Goal: Transaction & Acquisition: Purchase product/service

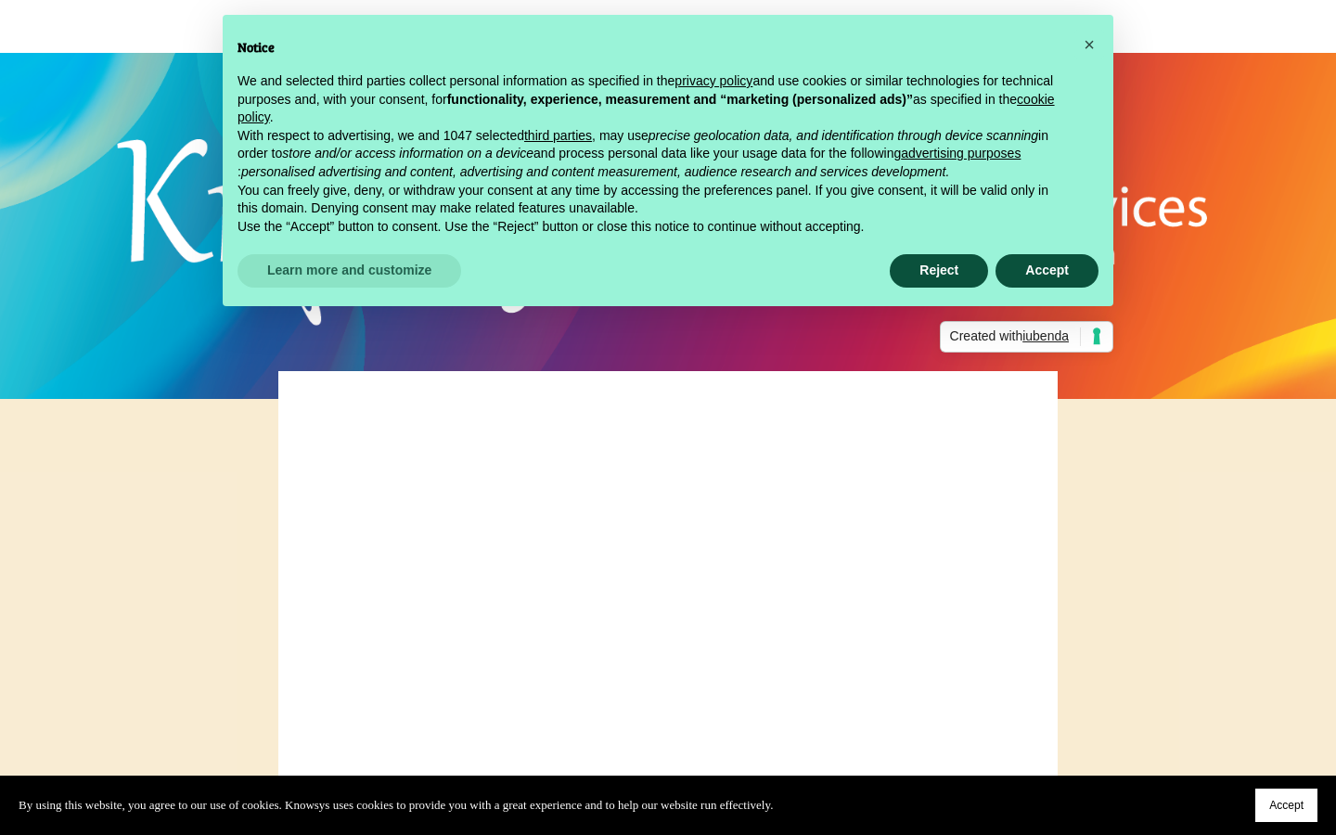
scroll to position [49, 0]
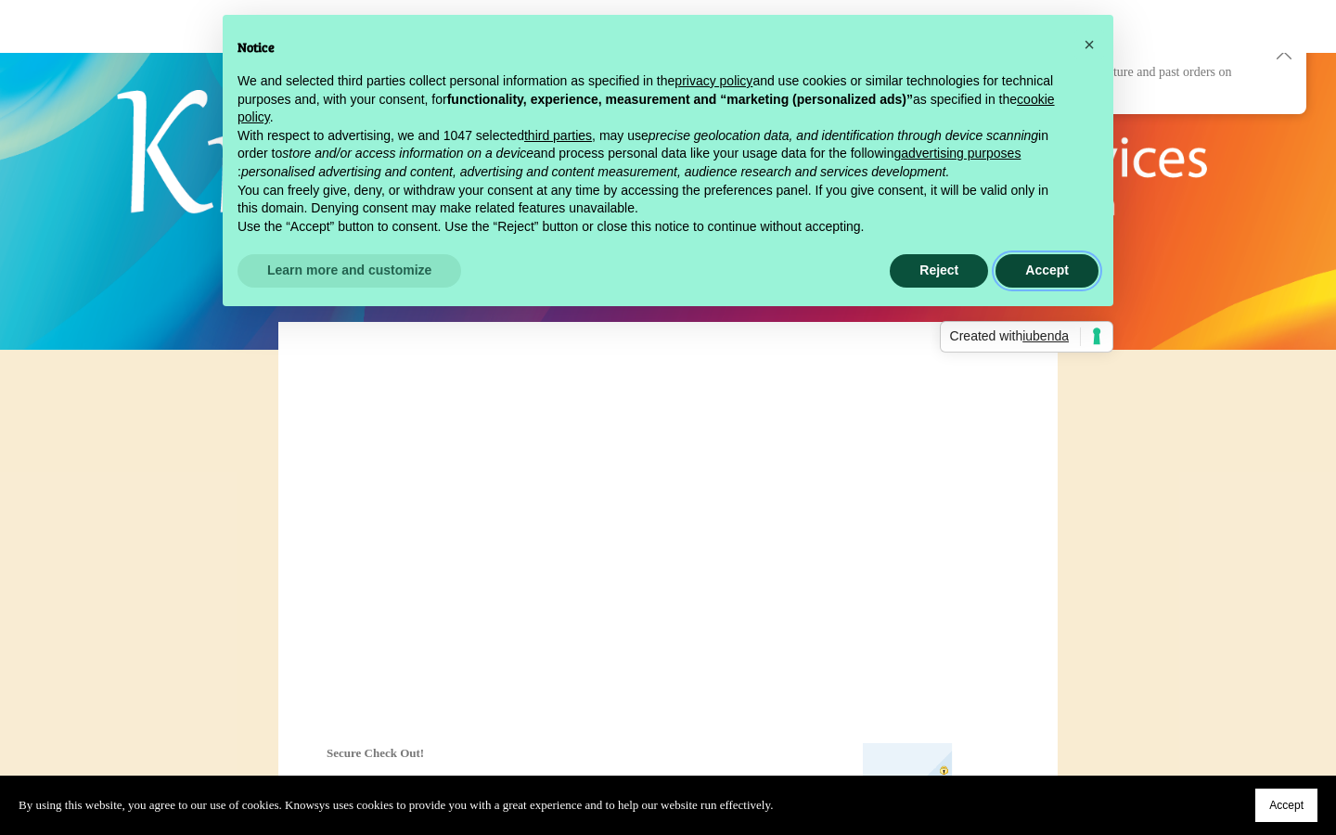
click at [1032, 265] on button "Accept" at bounding box center [1047, 270] width 103 height 33
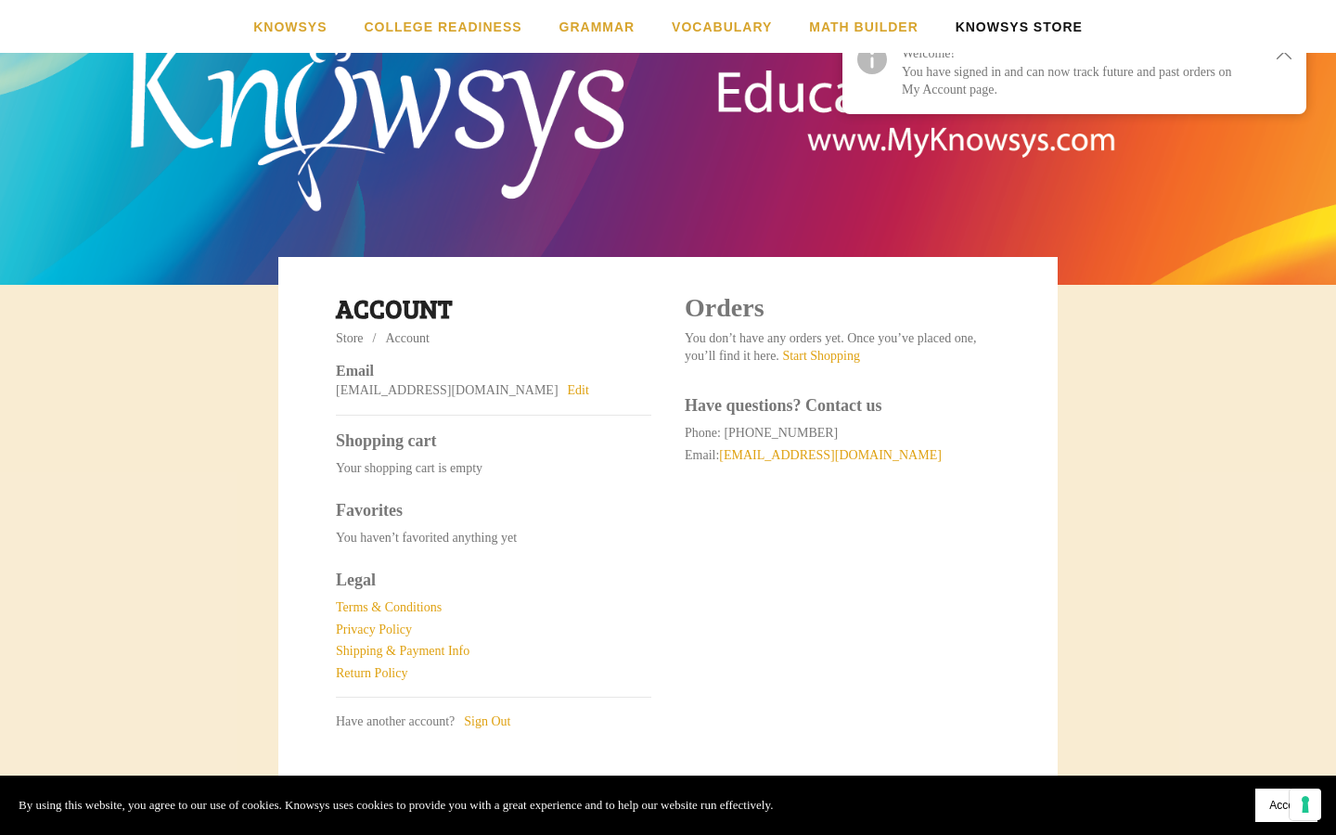
scroll to position [0, 0]
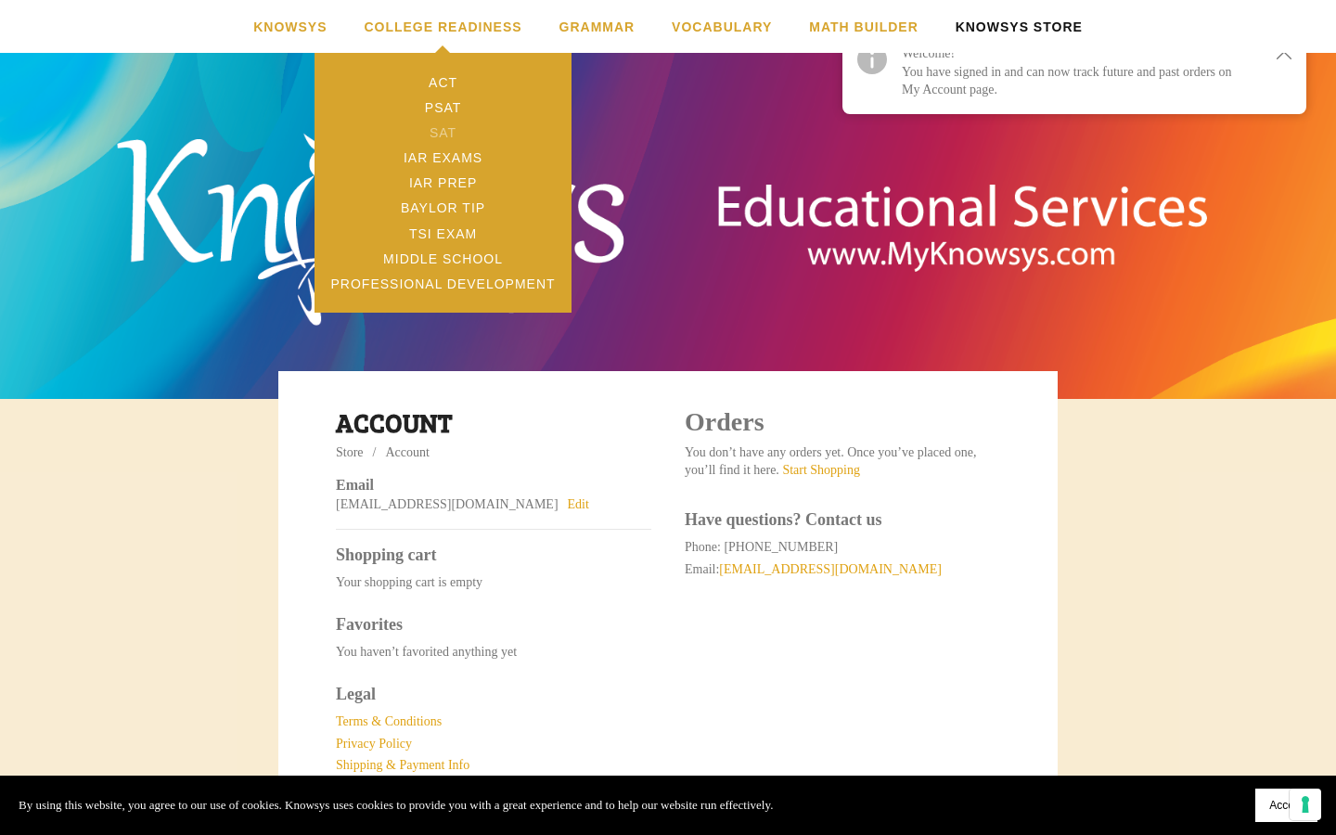
click at [445, 136] on link "SAT" at bounding box center [443, 132] width 257 height 25
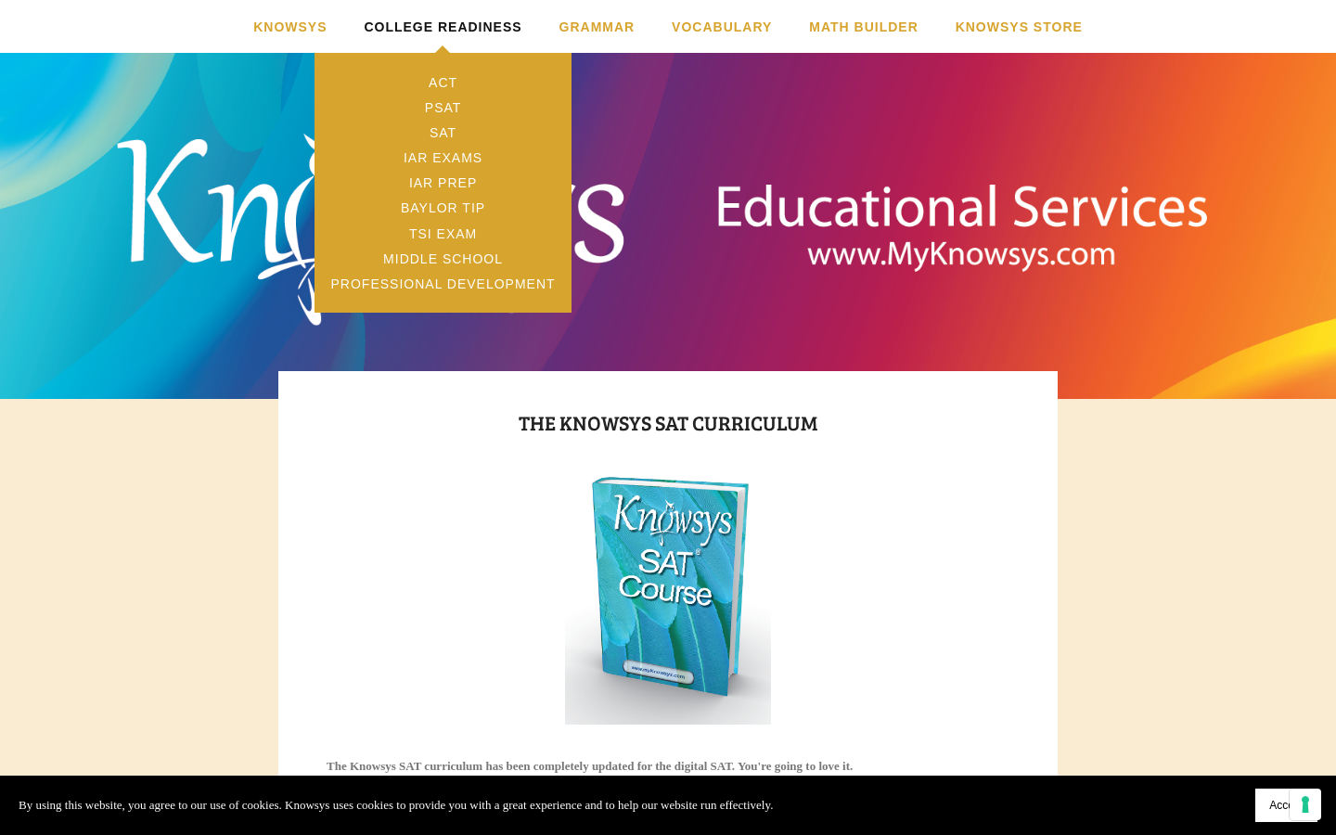
click at [435, 22] on link "College Readiness" at bounding box center [443, 26] width 158 height 53
click at [452, 103] on link "PSAT" at bounding box center [443, 107] width 257 height 25
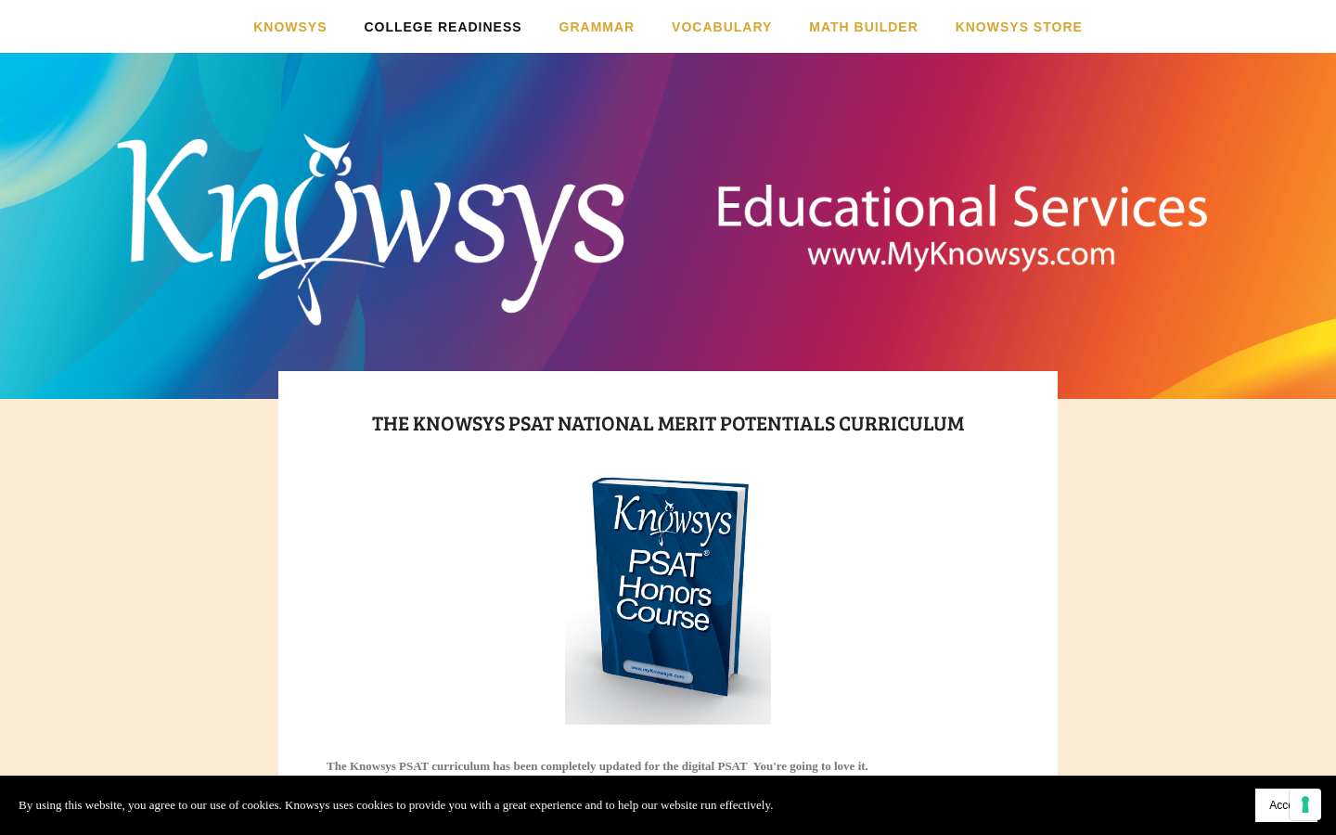
click at [657, 574] on img at bounding box center [668, 598] width 207 height 254
click at [1013, 34] on link "Knowsys Store" at bounding box center [1019, 26] width 127 height 53
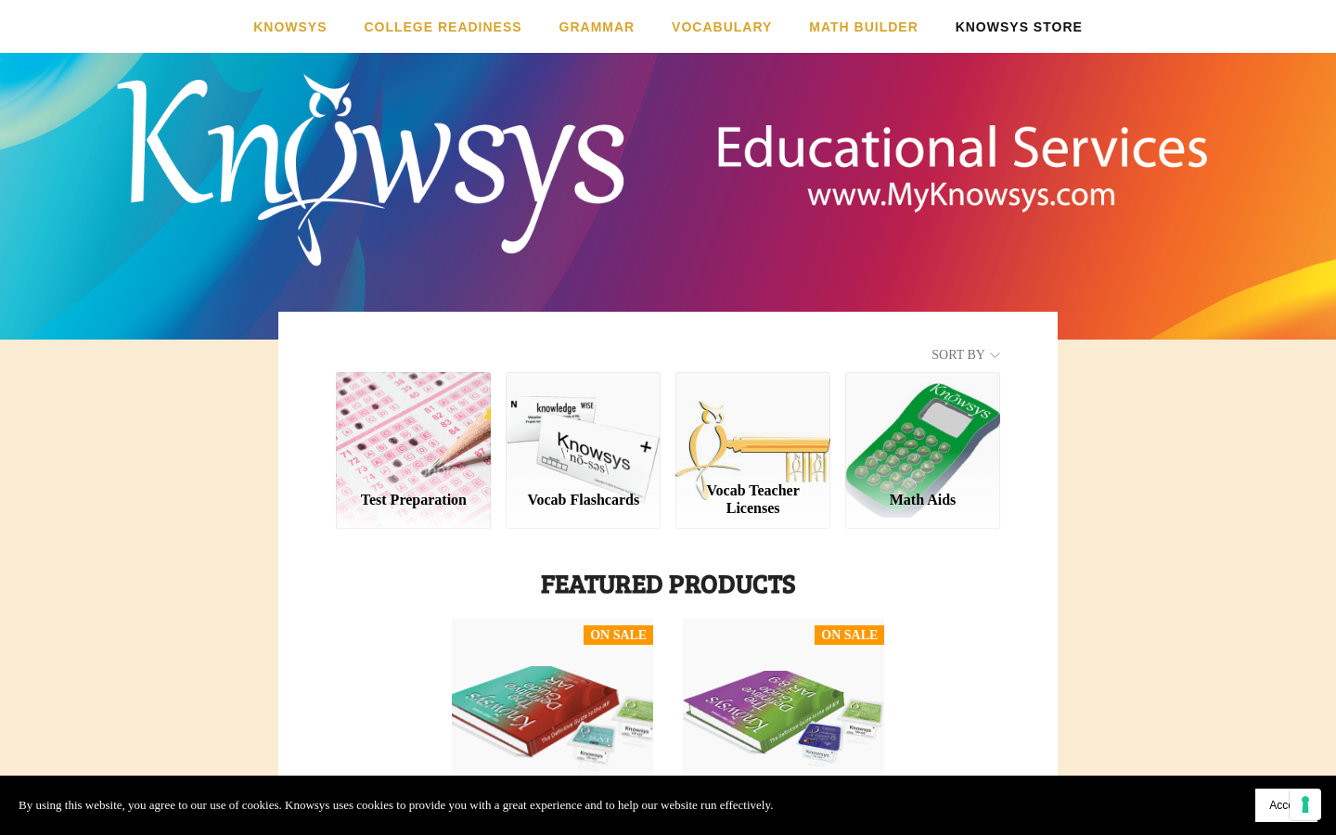
scroll to position [67, 0]
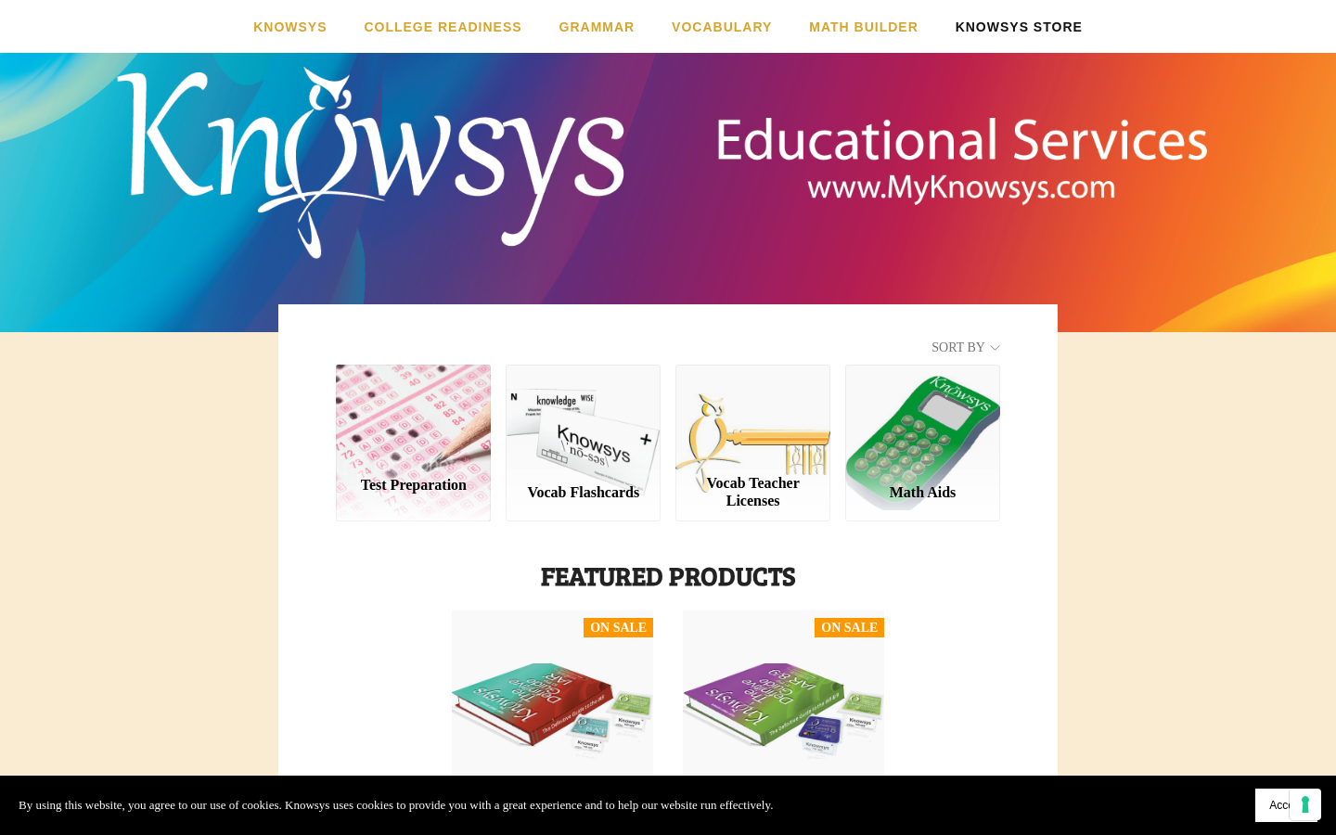
click at [470, 465] on div "Test Preparation" at bounding box center [413, 443] width 155 height 156
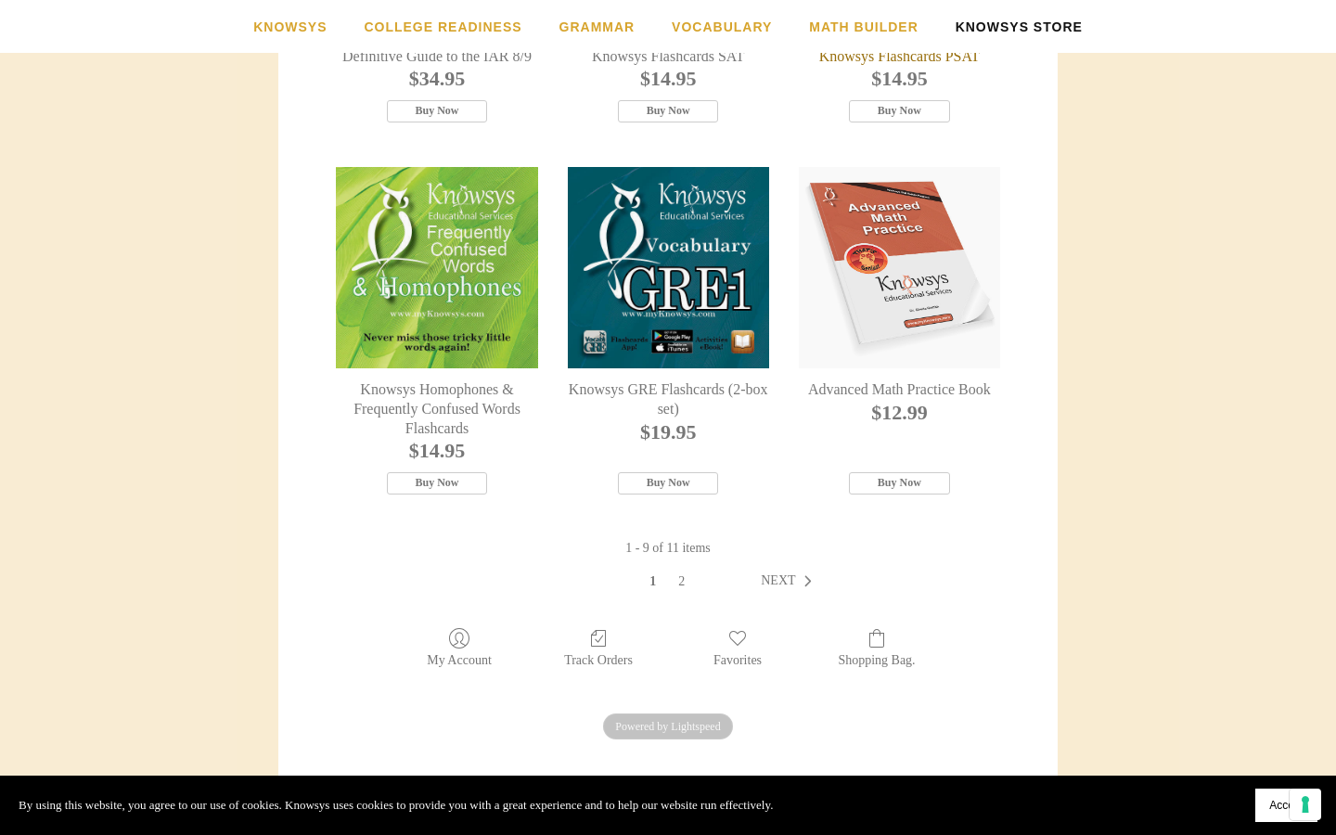
scroll to position [1089, 0]
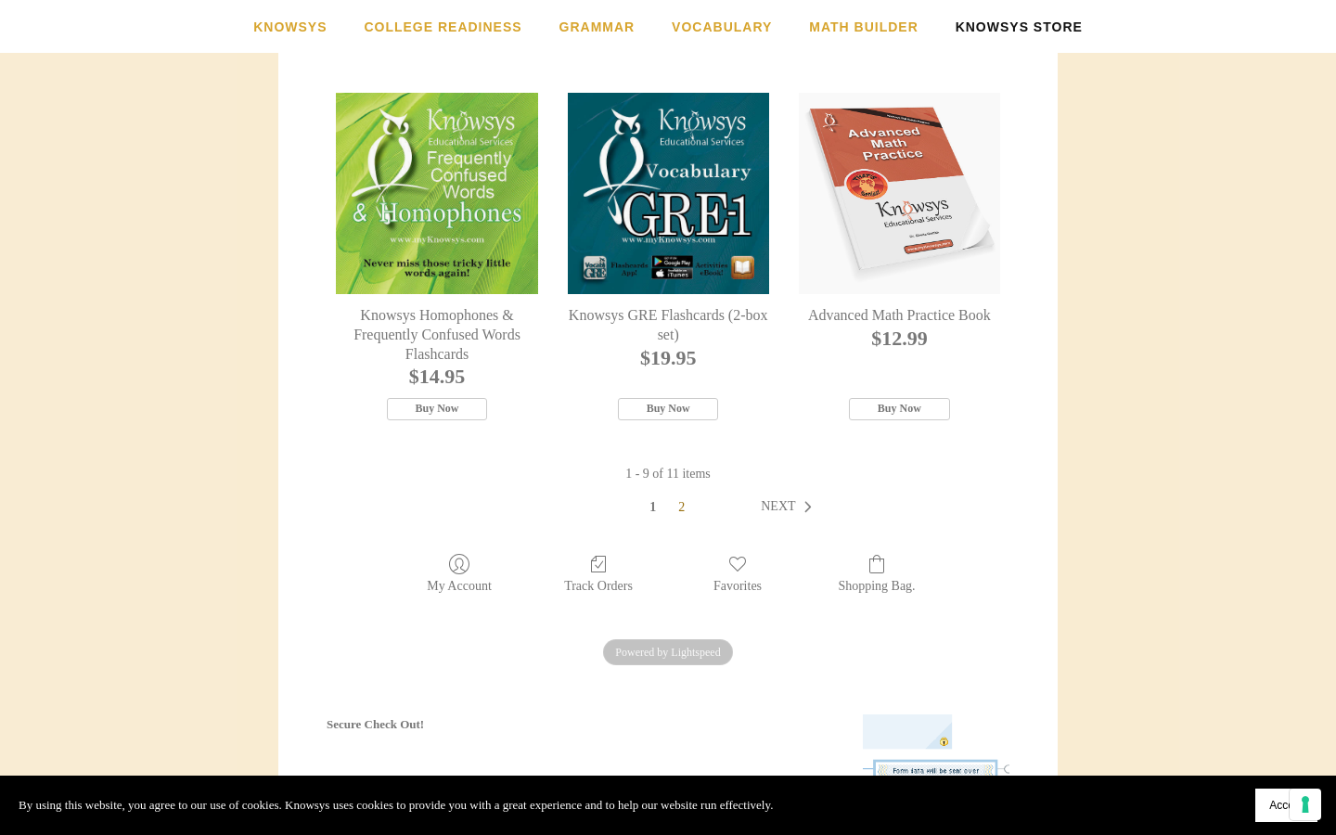
click at [687, 517] on link "2" at bounding box center [681, 507] width 29 height 19
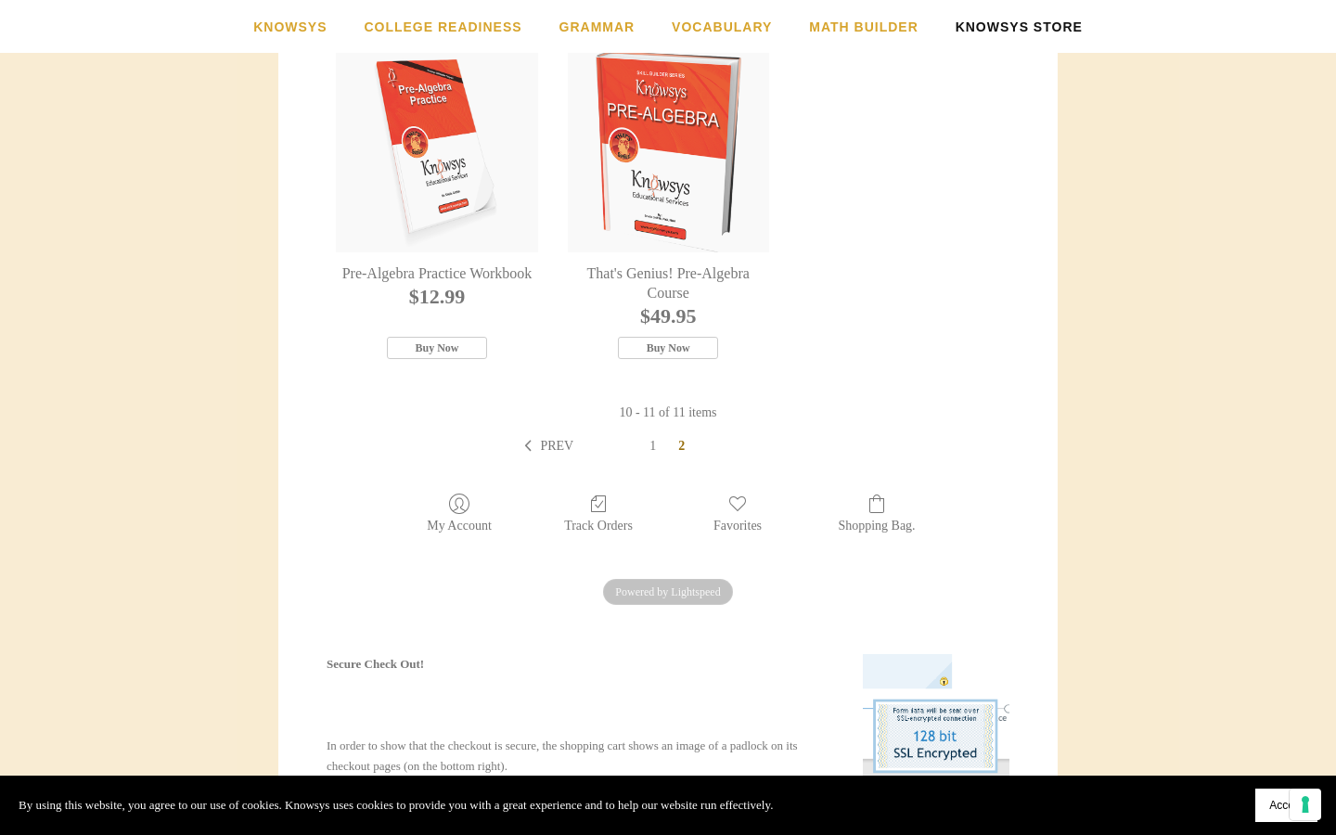
scroll to position [475, 0]
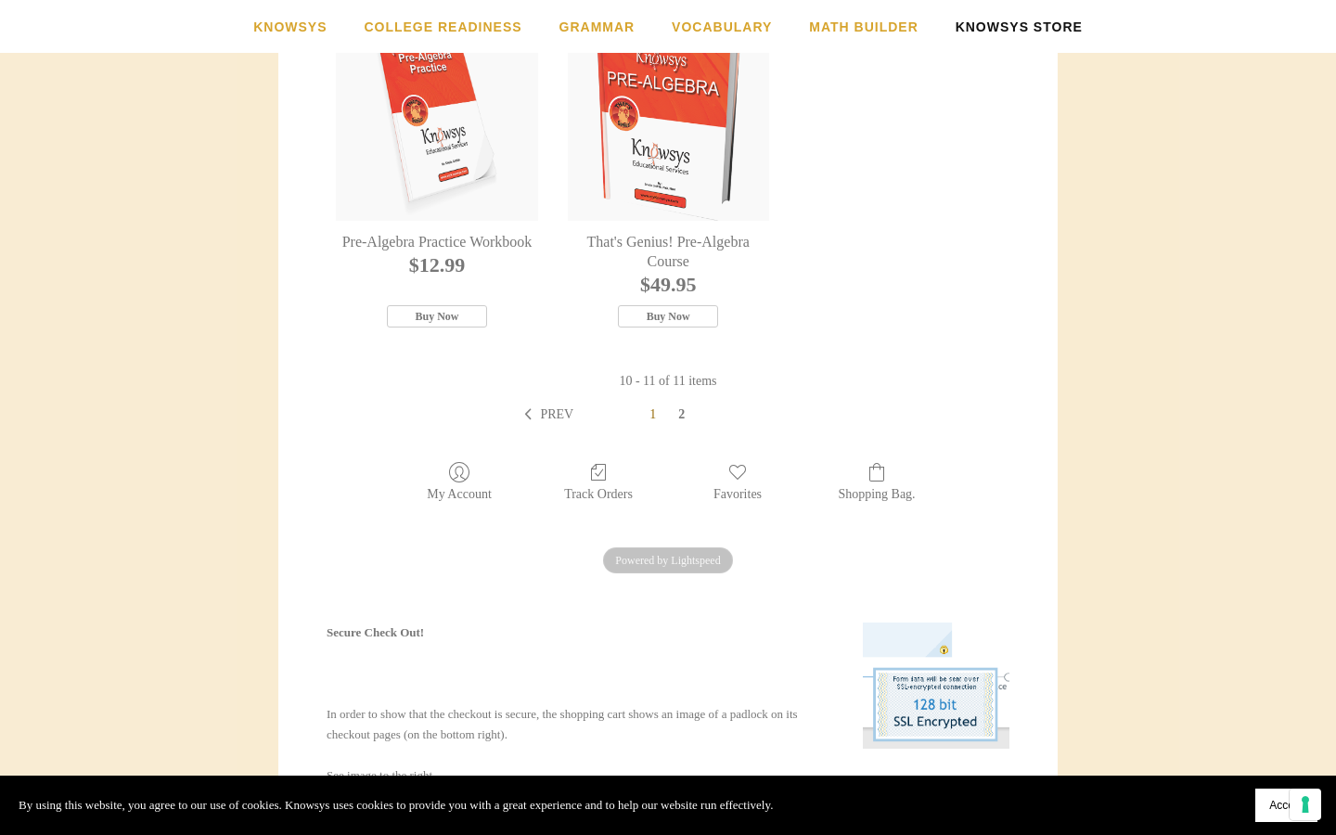
click at [648, 422] on link "1" at bounding box center [653, 415] width 29 height 19
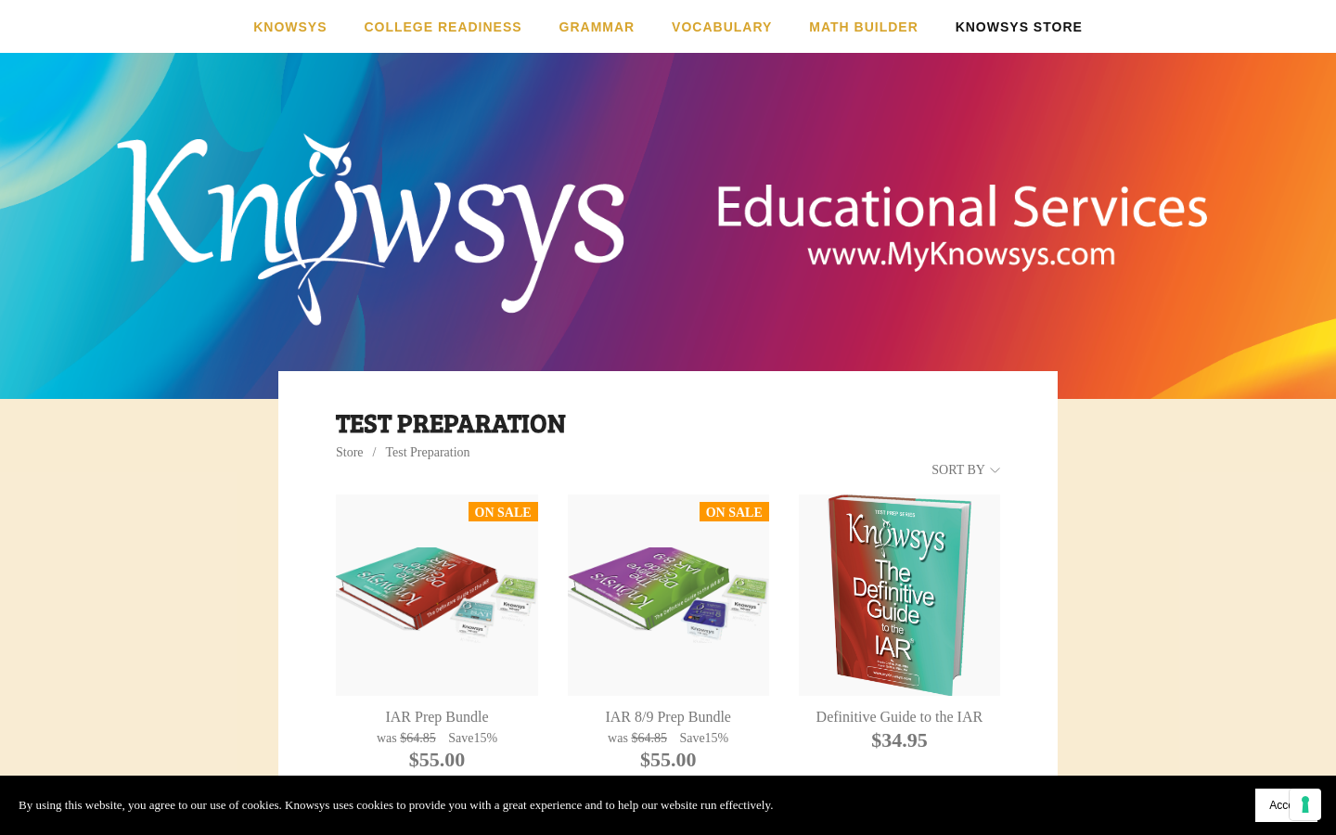
drag, startPoint x: 732, startPoint y: 198, endPoint x: 993, endPoint y: 0, distance: 327.2
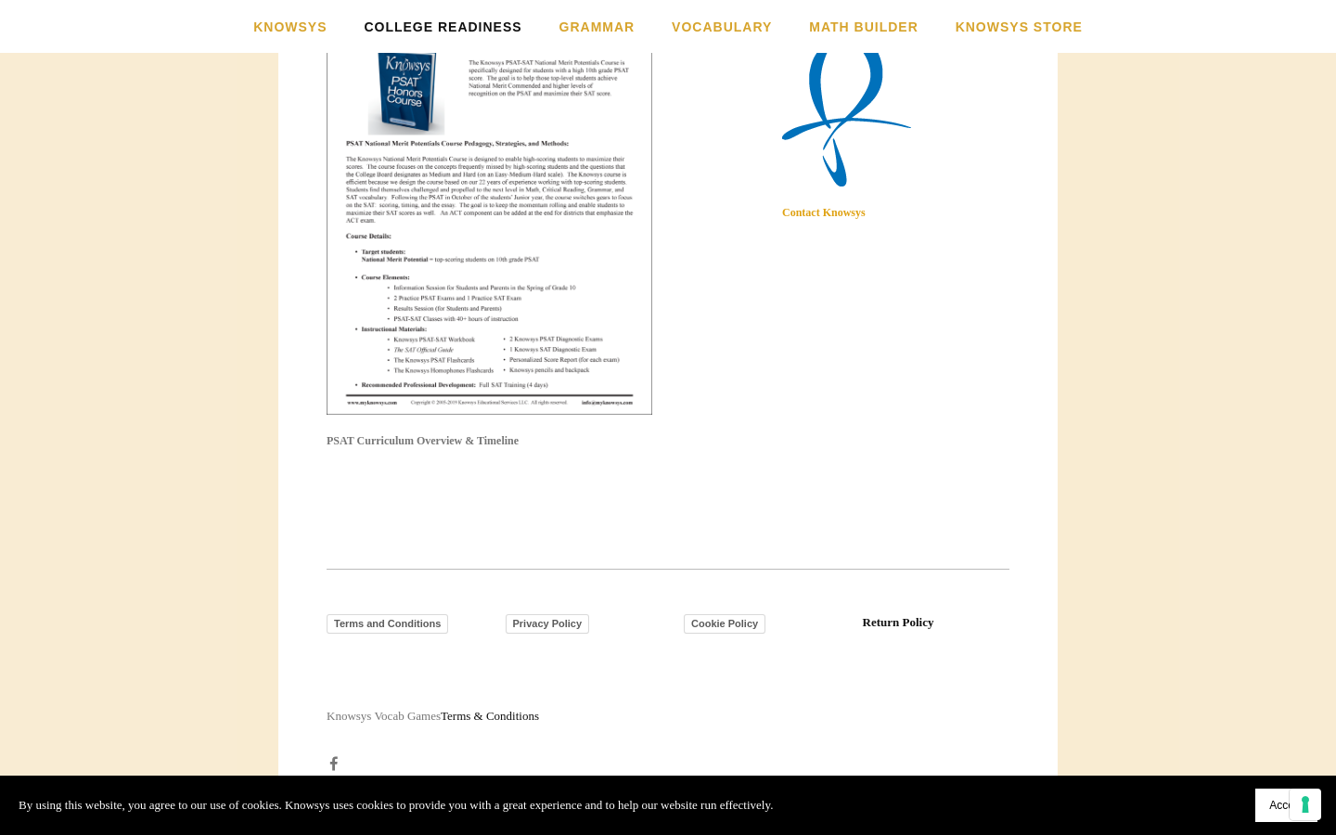
scroll to position [1960, 0]
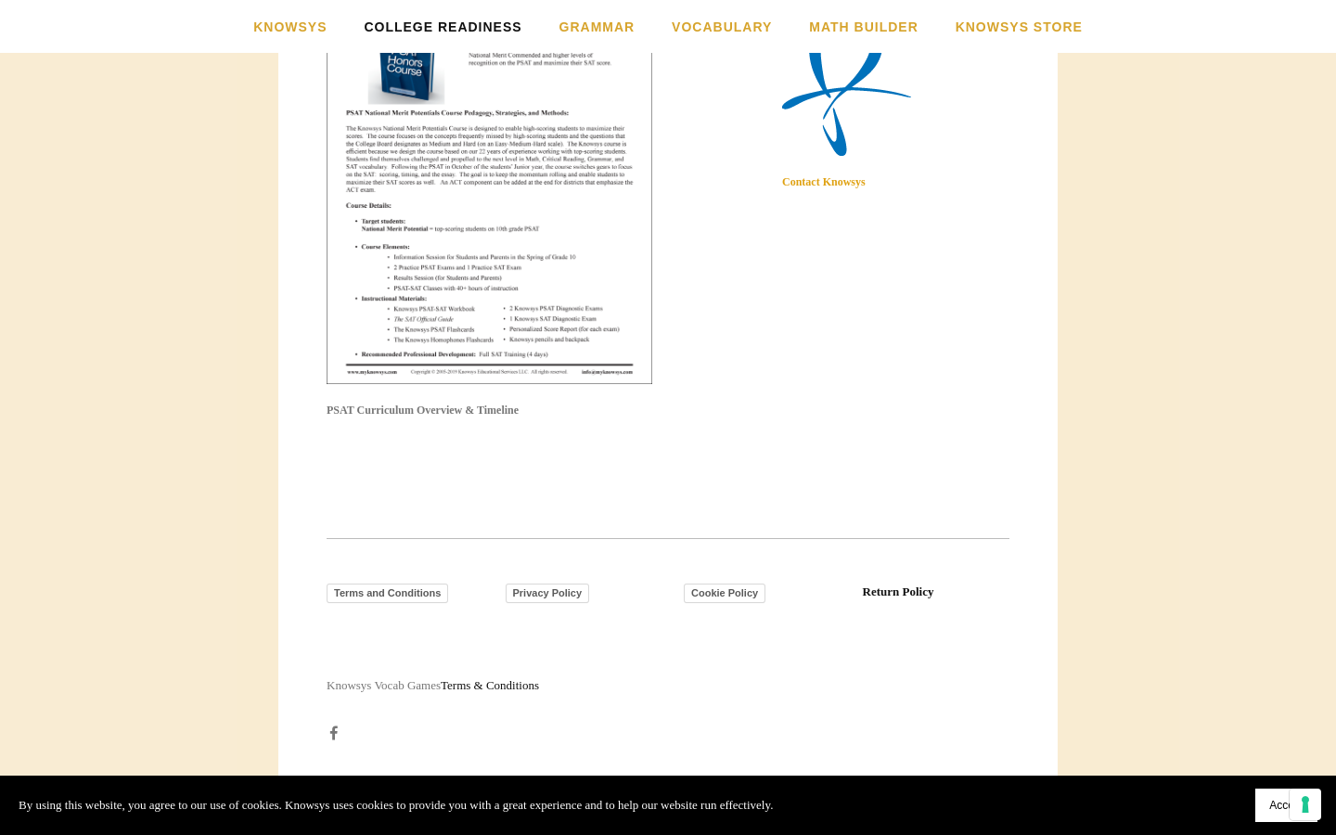
click at [452, 430] on div "PSAT Curriculum Overview & Timeline" at bounding box center [489, 200] width 357 height 510
click at [453, 410] on strong "PSAT Curriculum Overview & Timeline" at bounding box center [423, 410] width 192 height 13
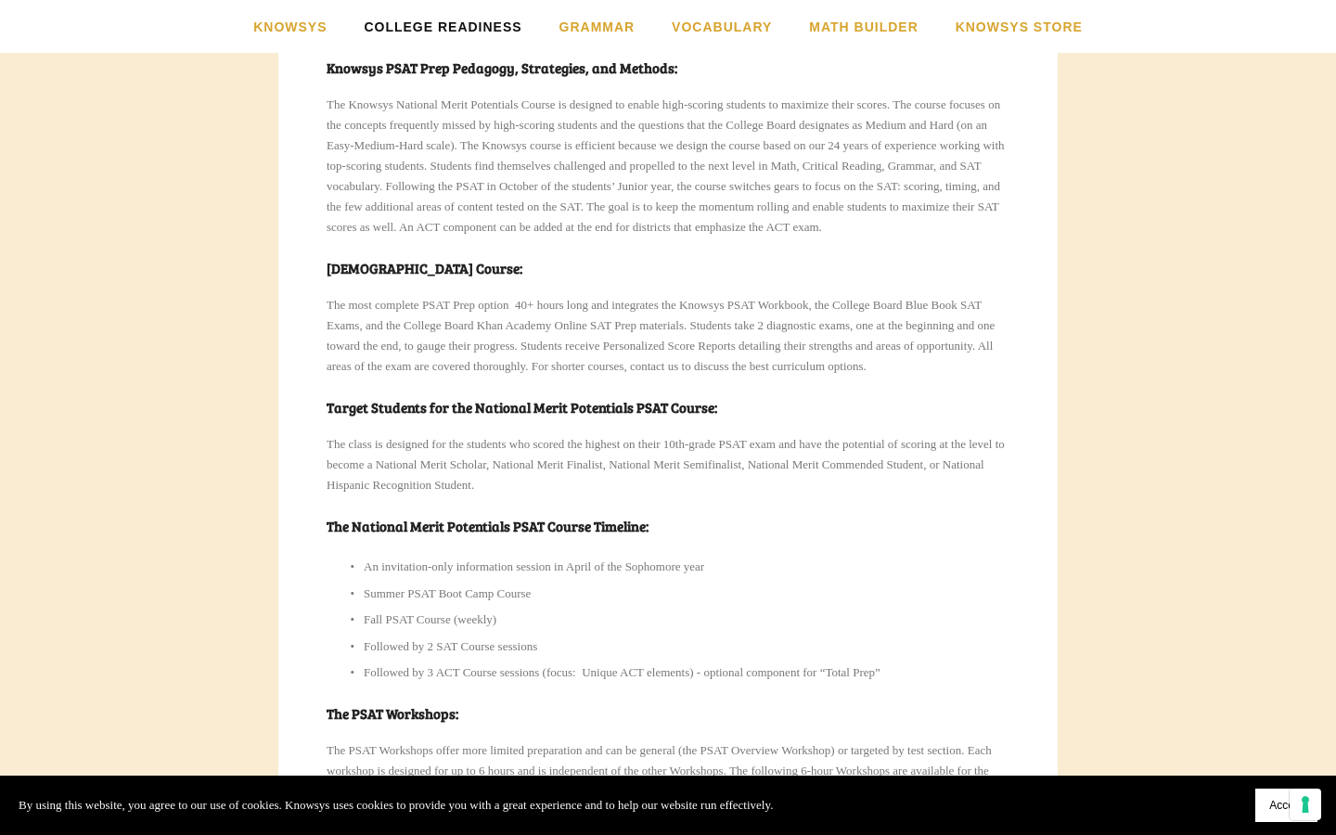
scroll to position [0, 0]
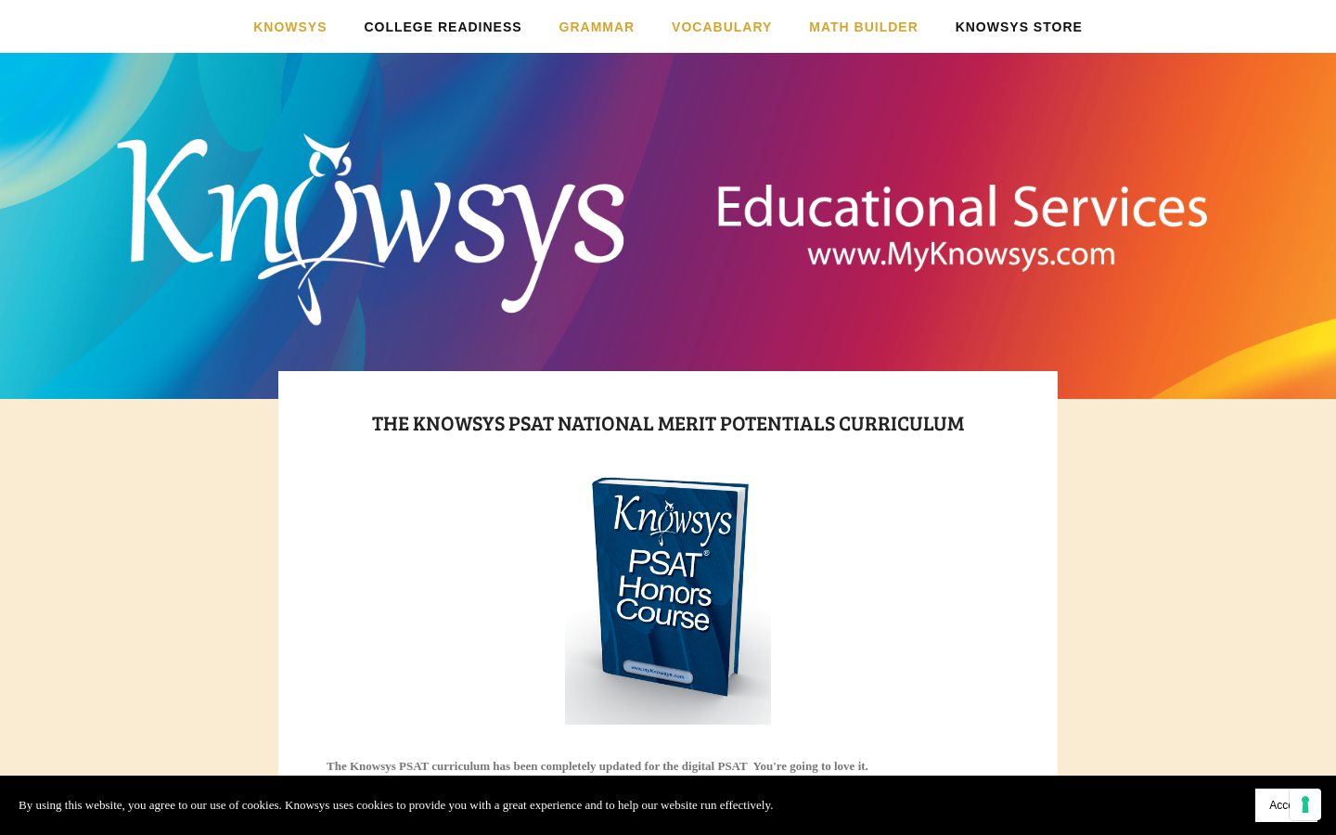
click at [1023, 36] on link "Knowsys Store" at bounding box center [1019, 26] width 127 height 53
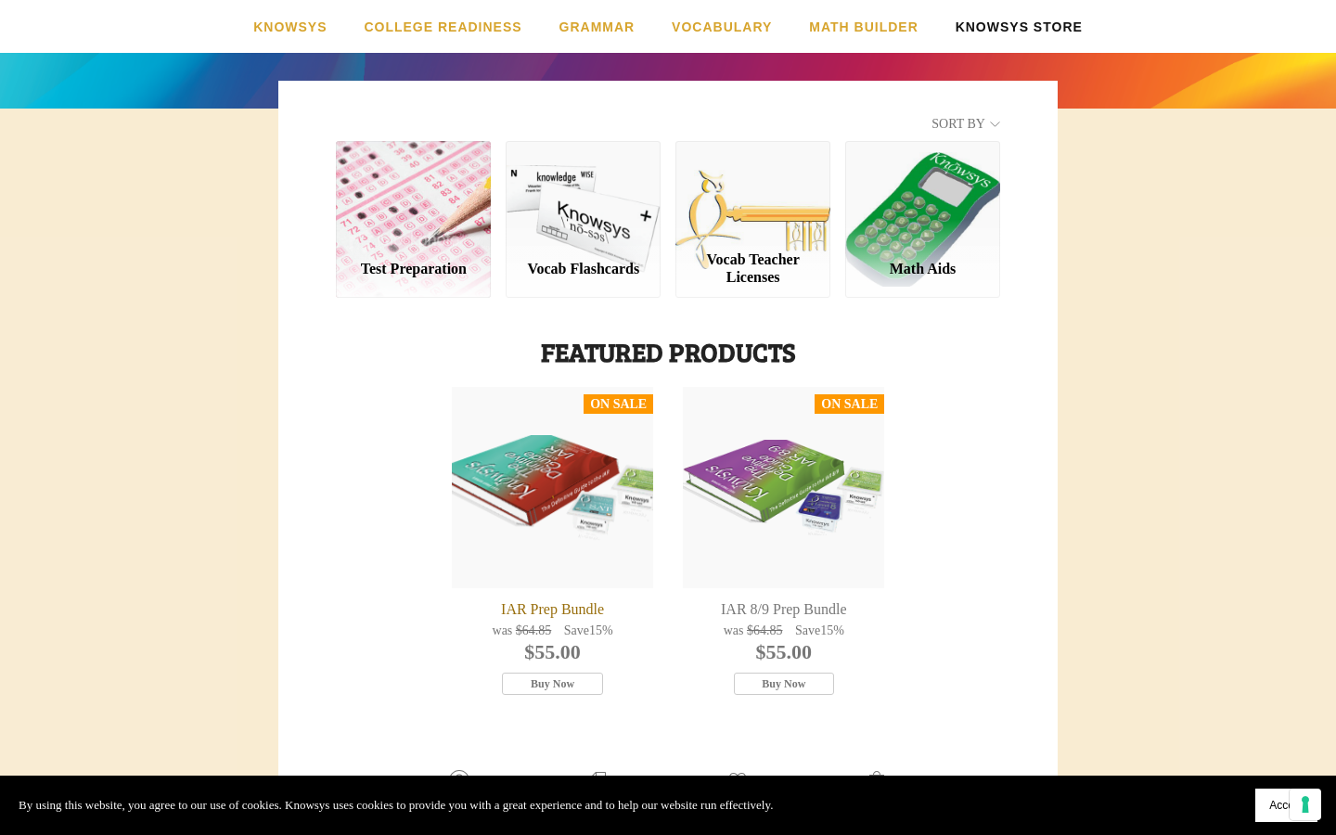
scroll to position [289, 0]
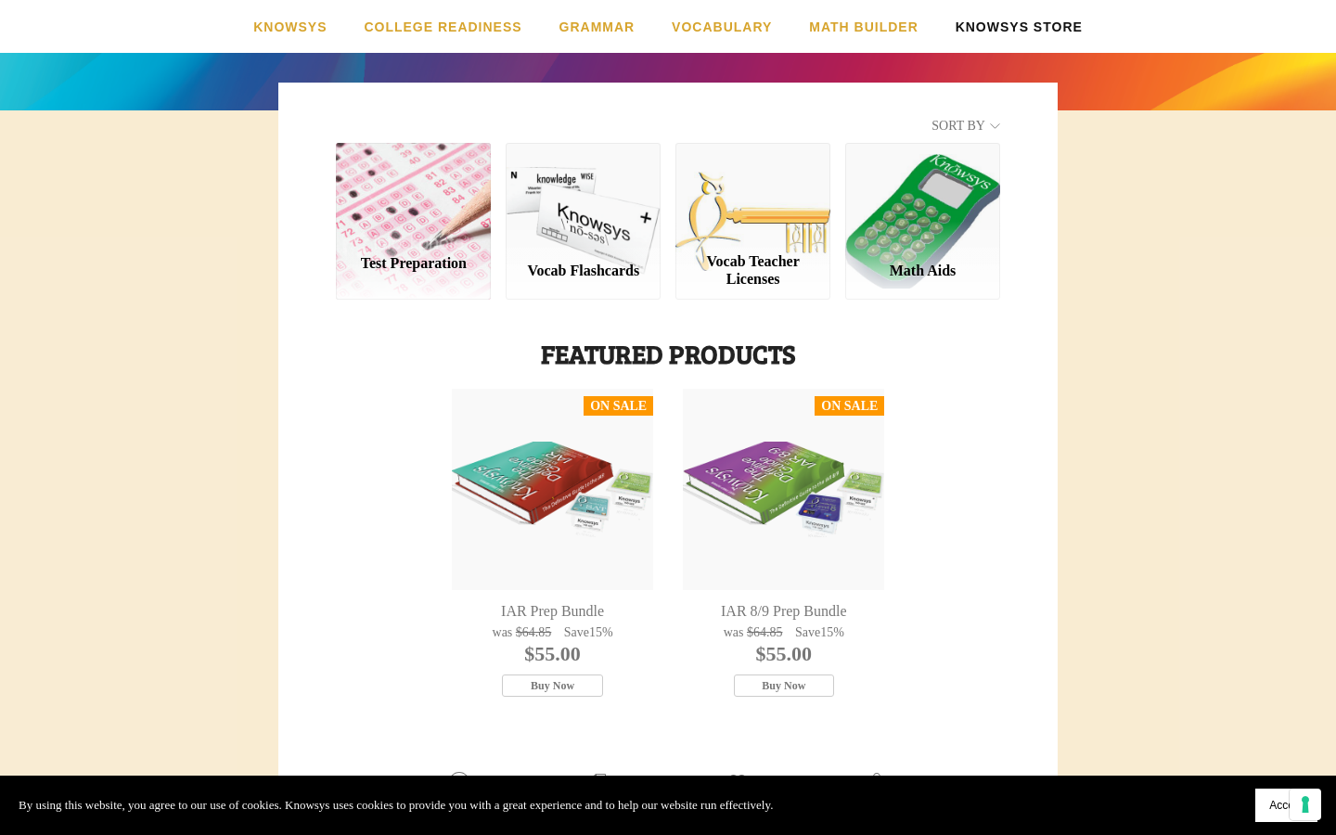
click at [452, 261] on div "Test Preparation" at bounding box center [414, 263] width 124 height 18
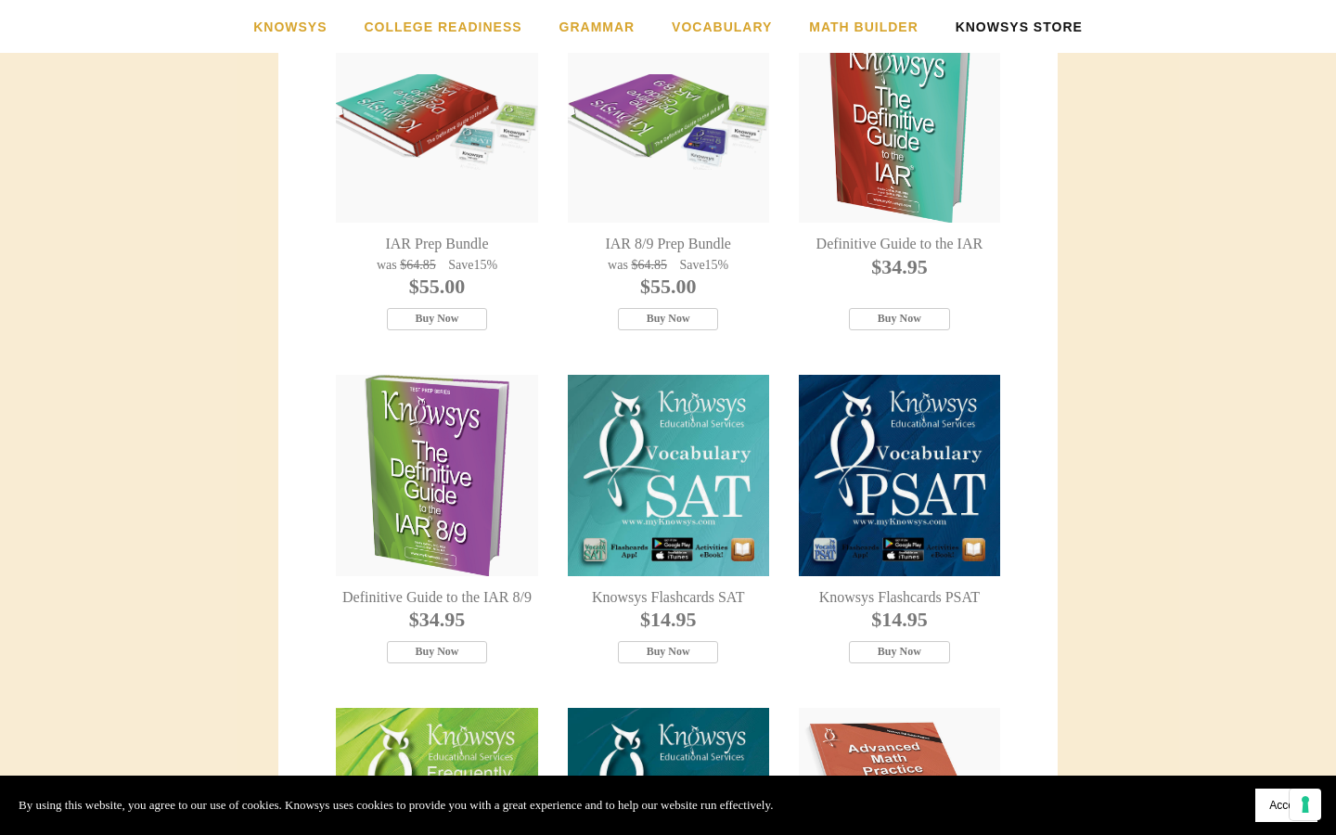
scroll to position [488, 0]
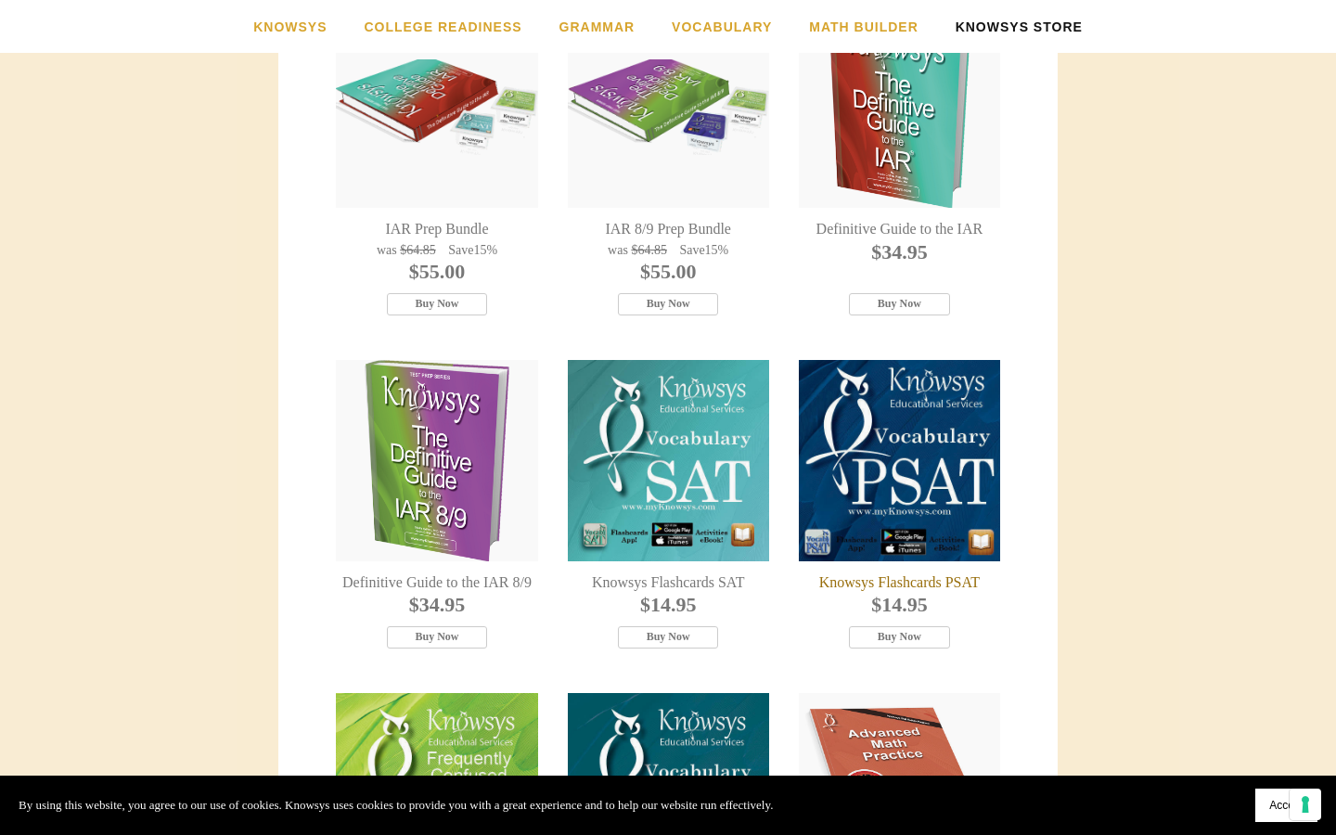
click at [887, 474] on div "Knowsys Flashcards PSAT" at bounding box center [899, 460] width 201 height 201
